Goal: Transaction & Acquisition: Purchase product/service

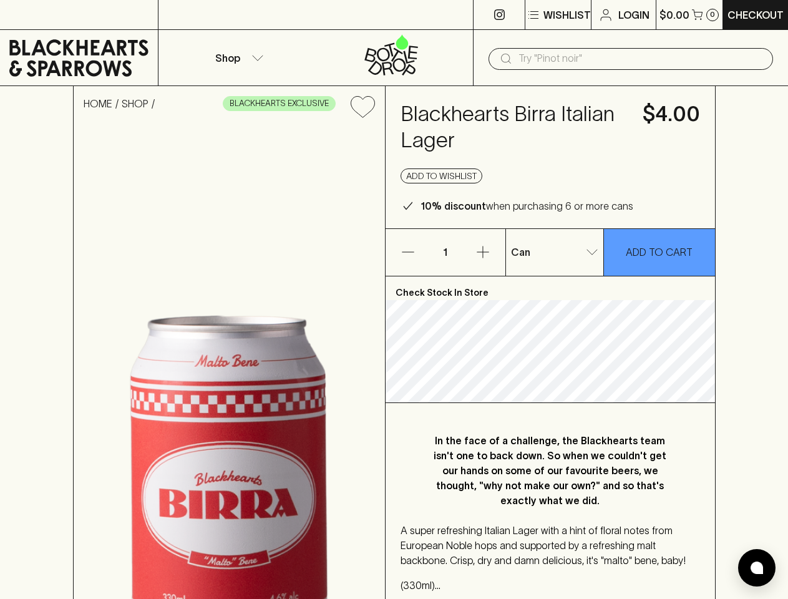
click at [557, 15] on p "Wishlist" at bounding box center [567, 14] width 47 height 15
